Goal: Navigation & Orientation: Find specific page/section

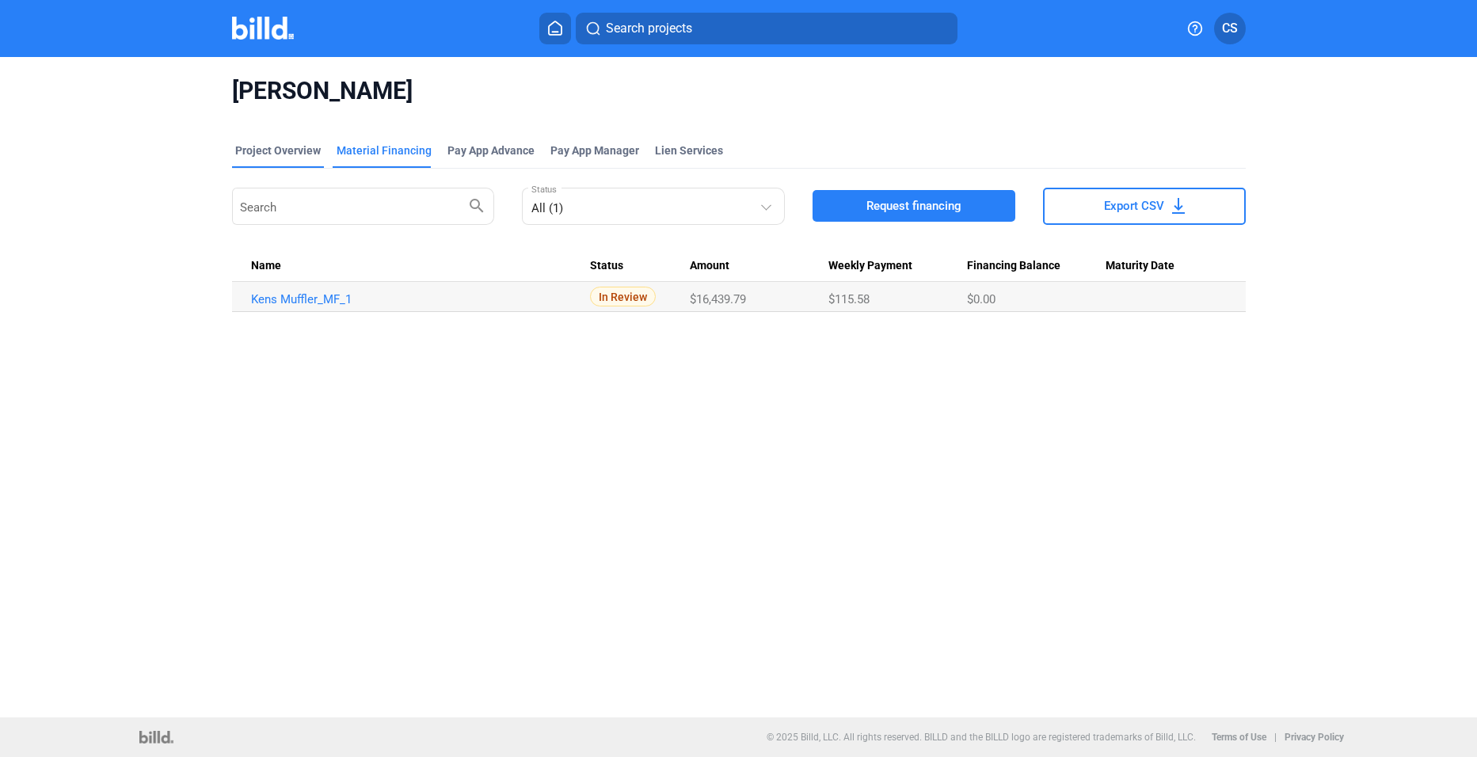
click at [303, 145] on div "Project Overview" at bounding box center [278, 151] width 86 height 16
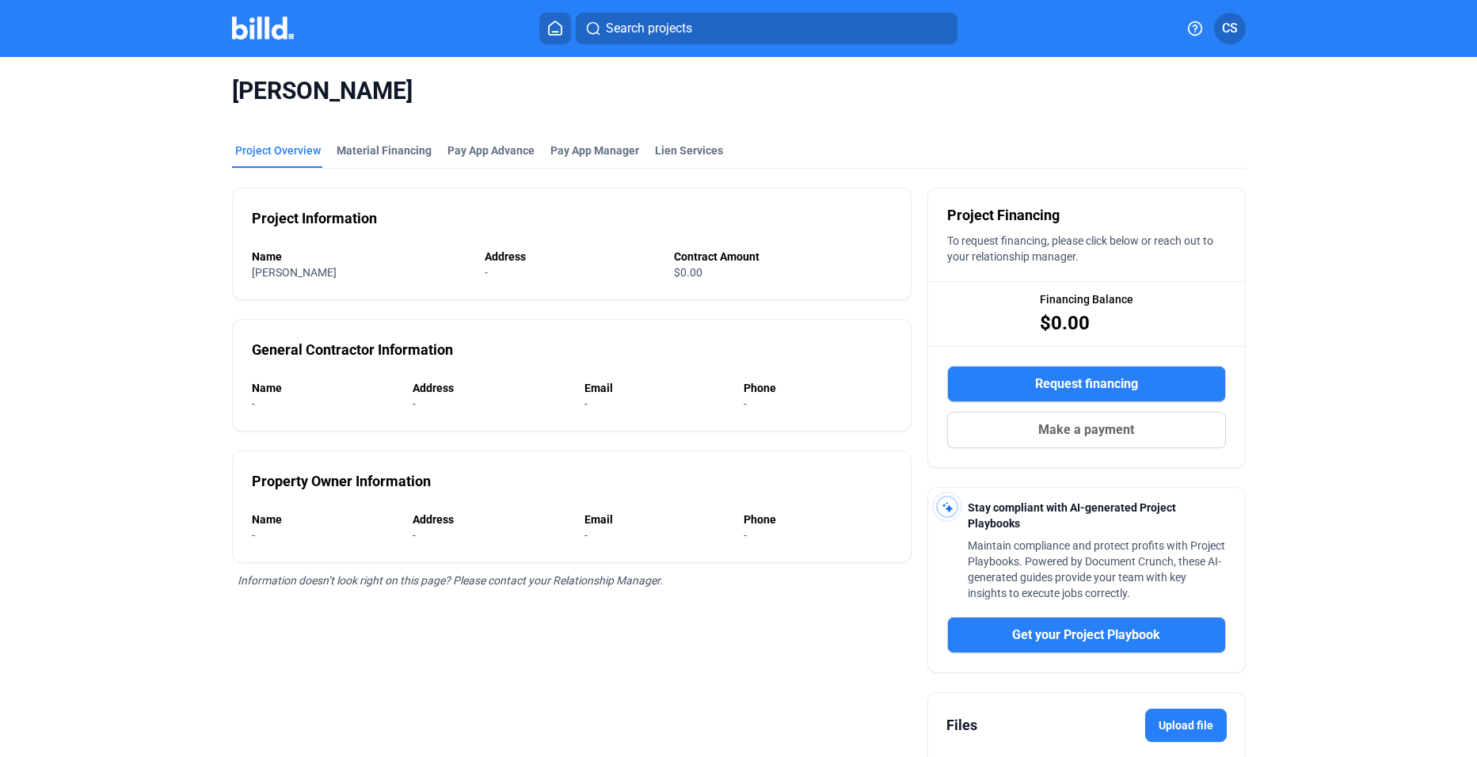
click at [260, 36] on img at bounding box center [263, 28] width 63 height 23
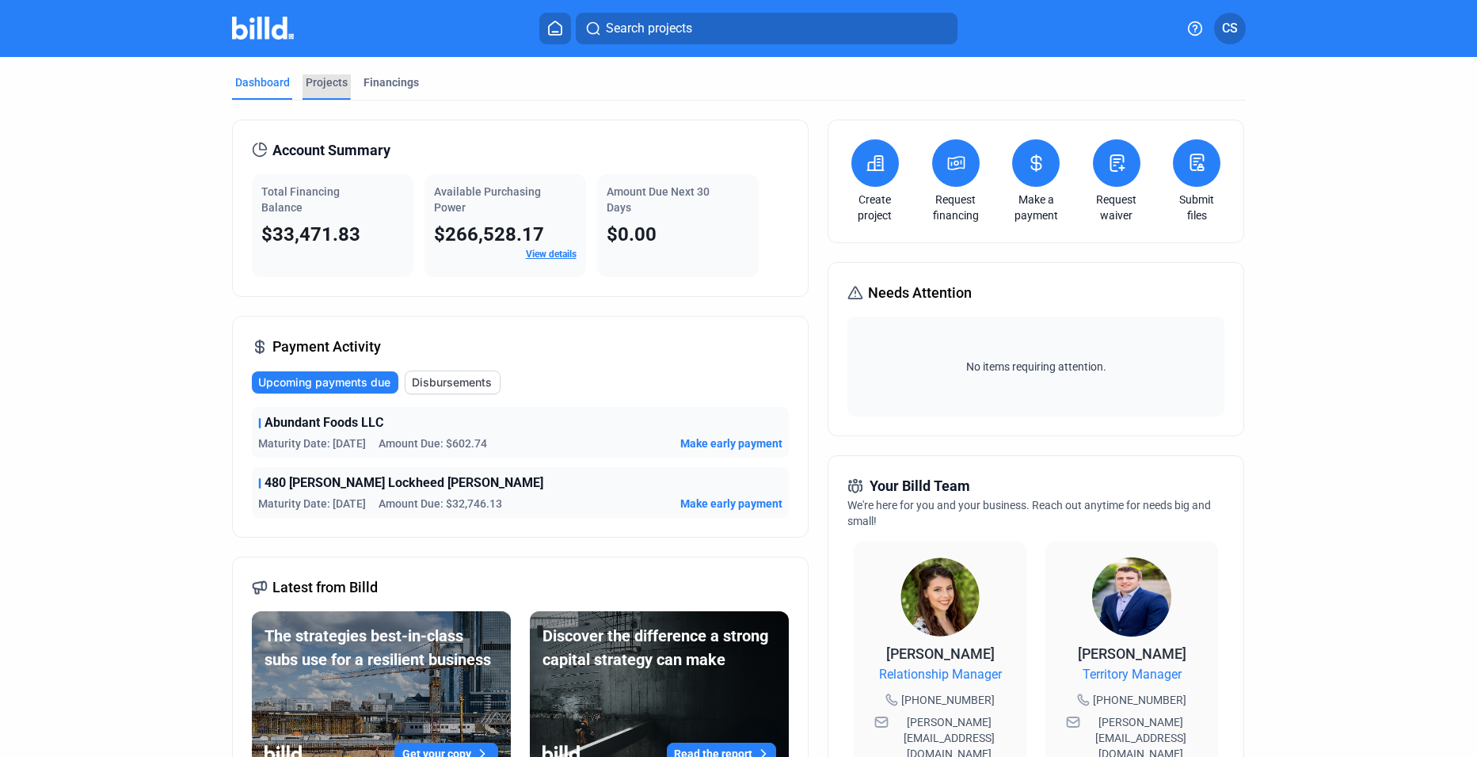
click at [323, 75] on div "Projects" at bounding box center [327, 82] width 42 height 16
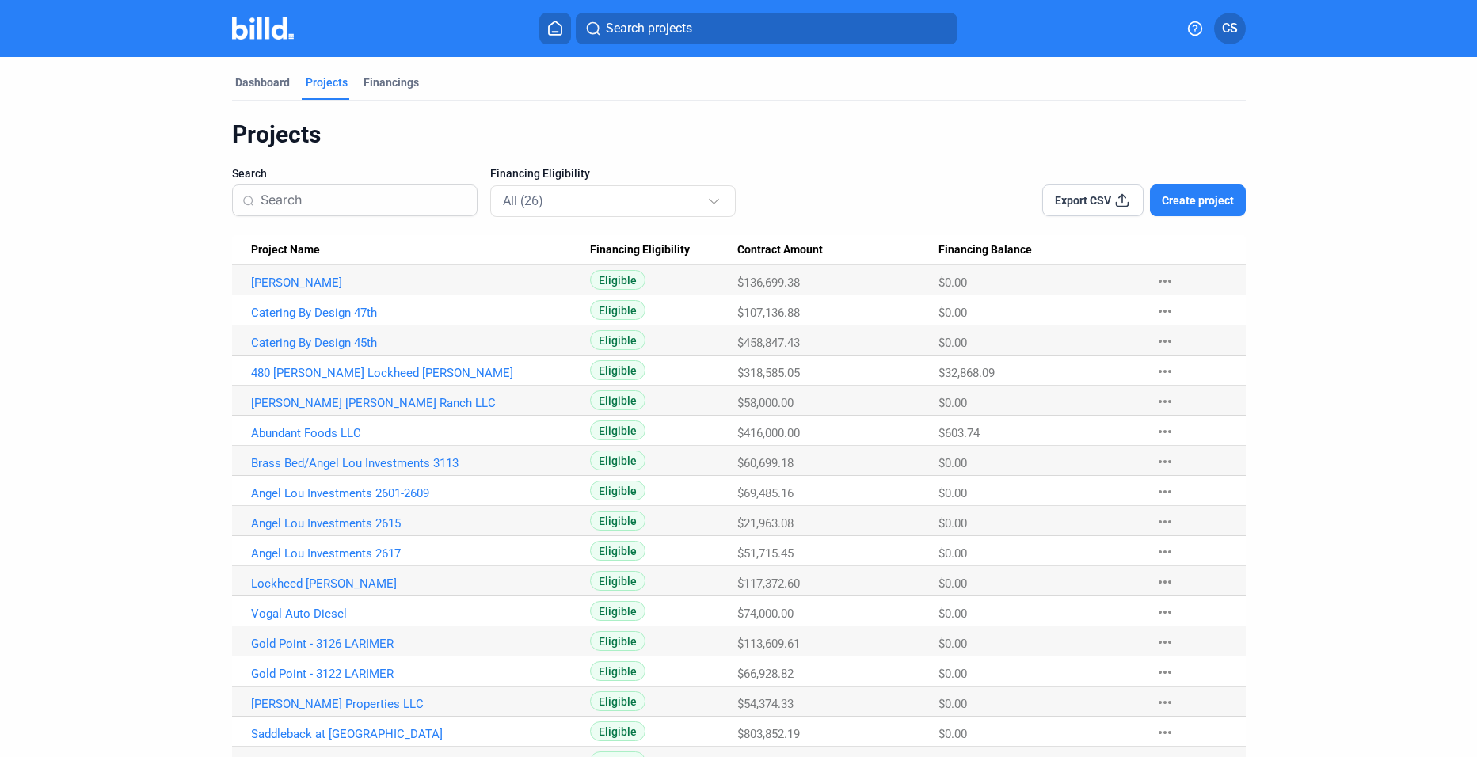
click at [332, 290] on link "Catering By Design 45th" at bounding box center [421, 283] width 340 height 14
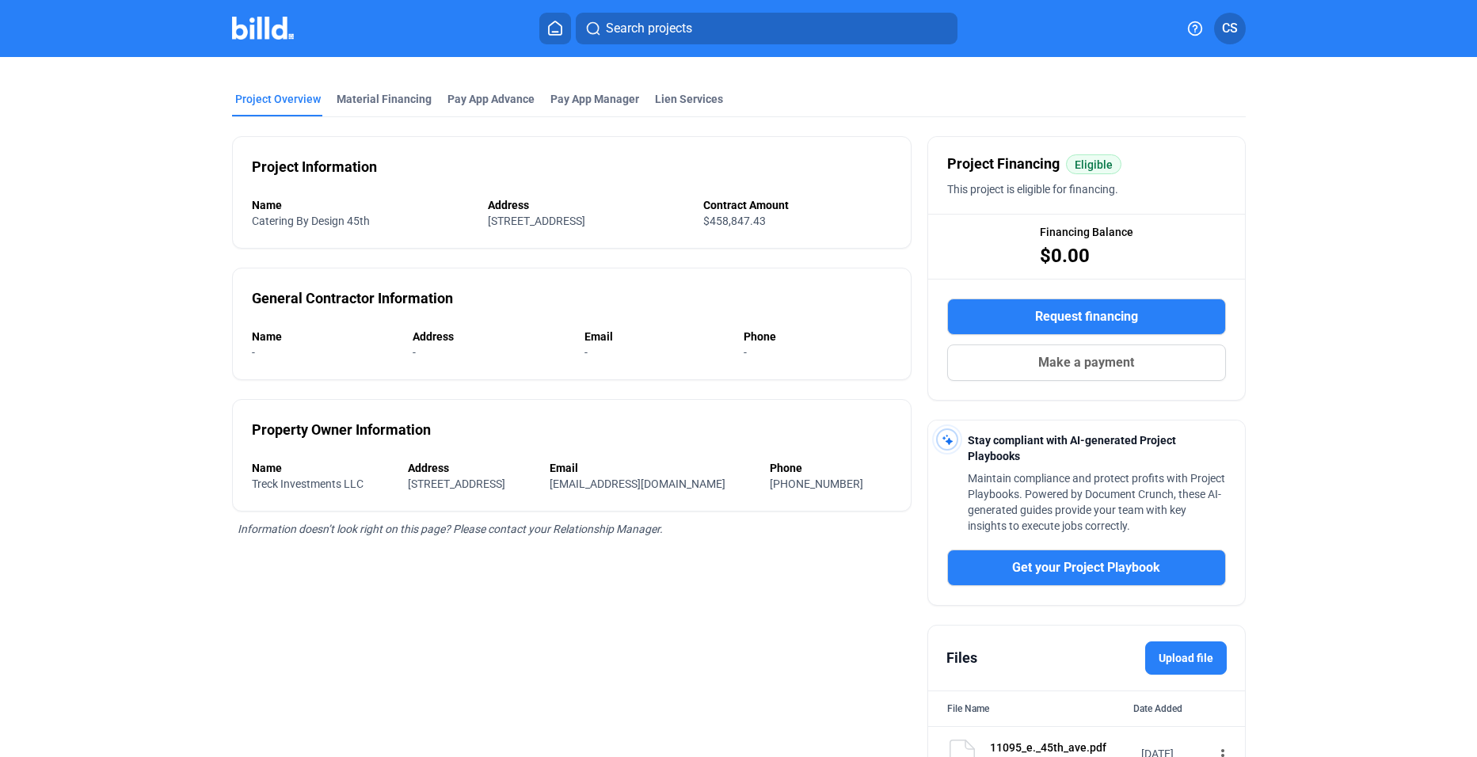
scroll to position [79, 0]
